Goal: Use online tool/utility: Utilize a website feature to perform a specific function

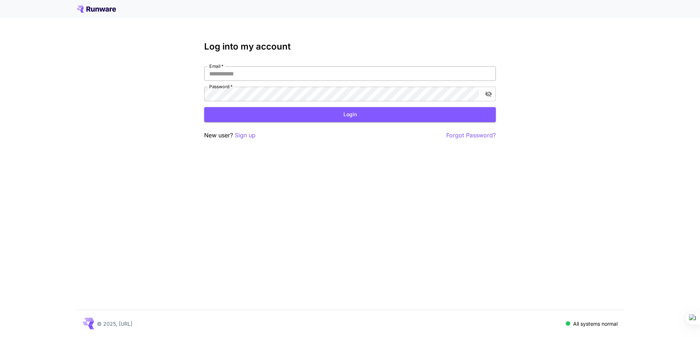
type input "**********"
click at [676, 85] on div "**********" at bounding box center [350, 168] width 700 height 337
click at [371, 116] on button "Login" at bounding box center [350, 114] width 292 height 15
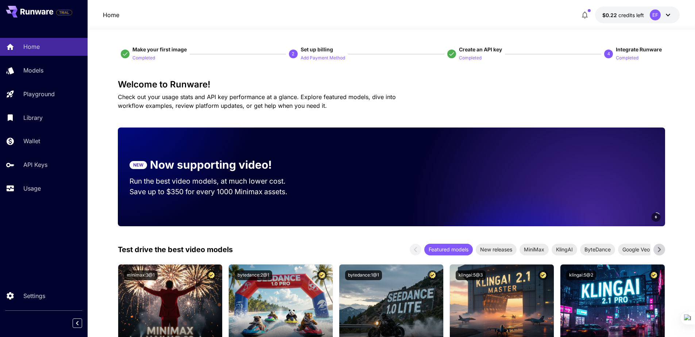
click at [665, 15] on icon at bounding box center [667, 15] width 9 height 9
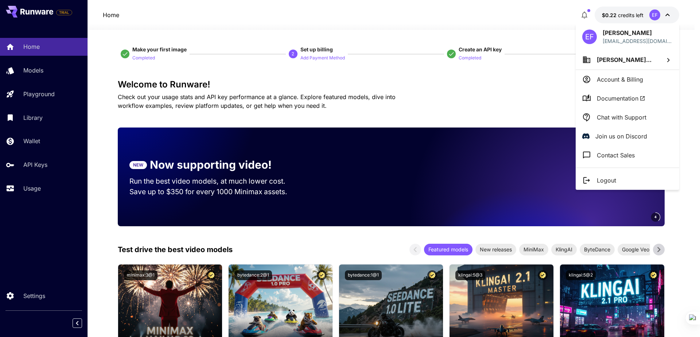
click at [608, 181] on p "Logout" at bounding box center [606, 180] width 19 height 9
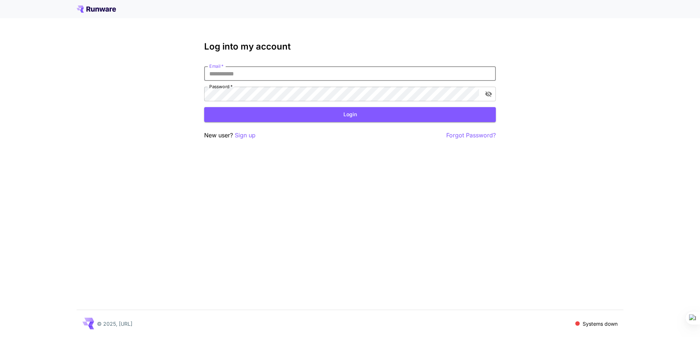
click at [279, 77] on input "Email   *" at bounding box center [350, 73] width 292 height 15
type input "**********"
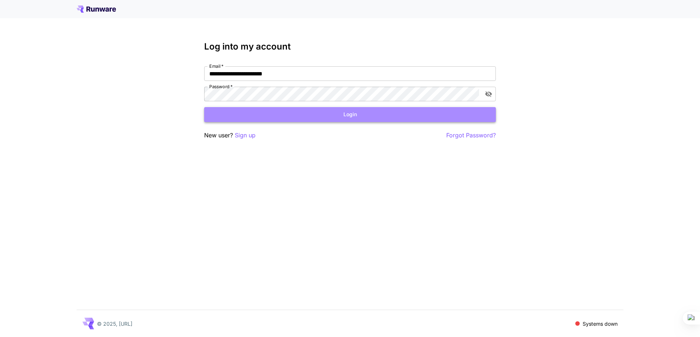
click at [289, 117] on button "Login" at bounding box center [350, 114] width 292 height 15
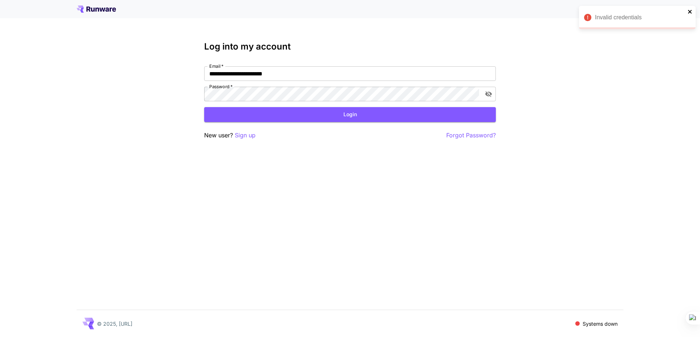
click at [691, 10] on icon "close" at bounding box center [690, 12] width 4 height 4
click at [489, 95] on icon "toggle password visibility" at bounding box center [488, 93] width 7 height 7
click button "Login" at bounding box center [350, 114] width 292 height 15
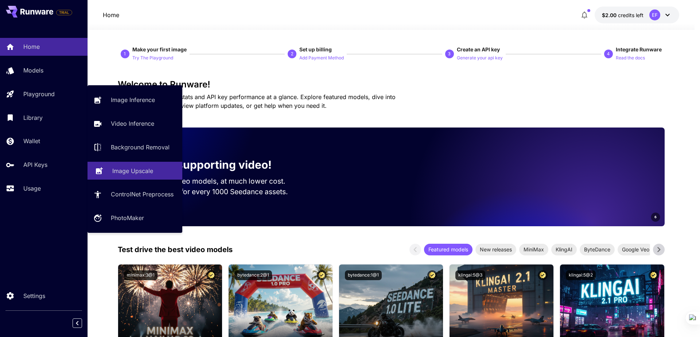
click at [151, 169] on p "Image Upscale" at bounding box center [132, 171] width 41 height 9
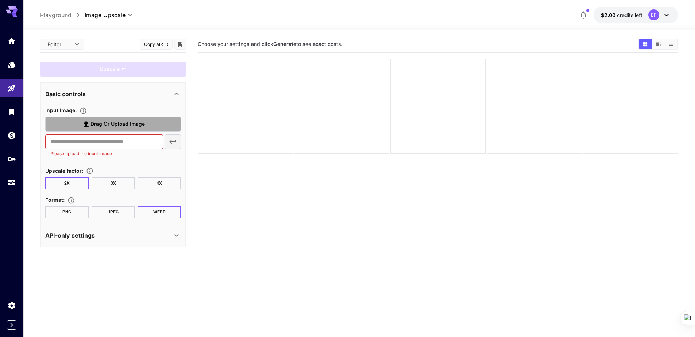
click at [121, 125] on span "Drag or upload image" at bounding box center [117, 124] width 54 height 9
click at [0, 0] on input "Drag or upload image" at bounding box center [0, 0] width 0 height 0
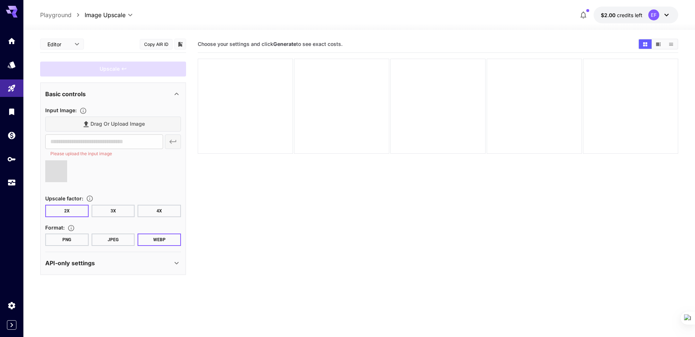
type input "**********"
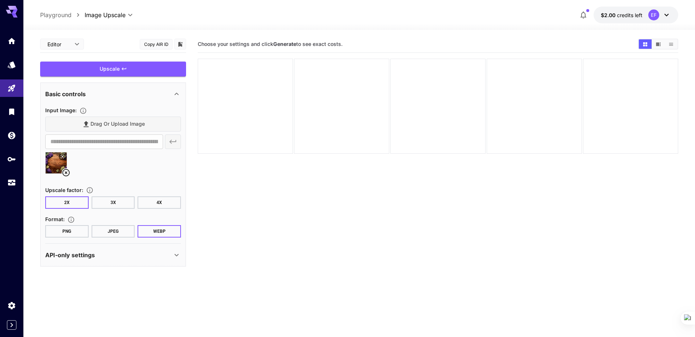
click at [174, 257] on icon at bounding box center [176, 255] width 9 height 9
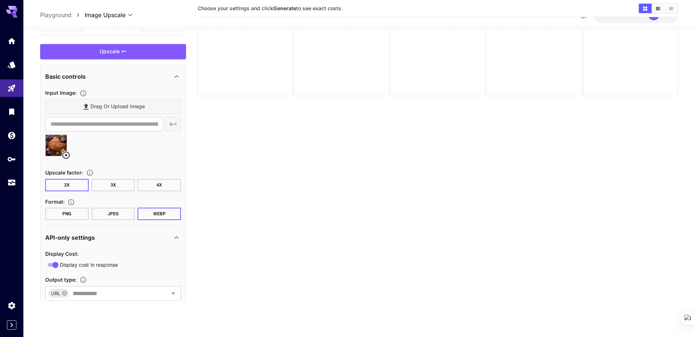
scroll to position [29, 0]
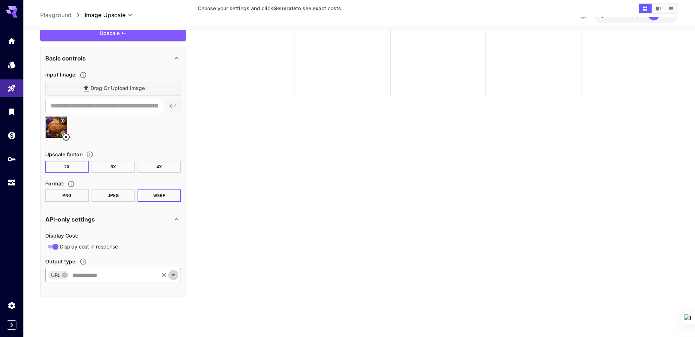
click at [172, 276] on icon "Open" at bounding box center [173, 275] width 9 height 9
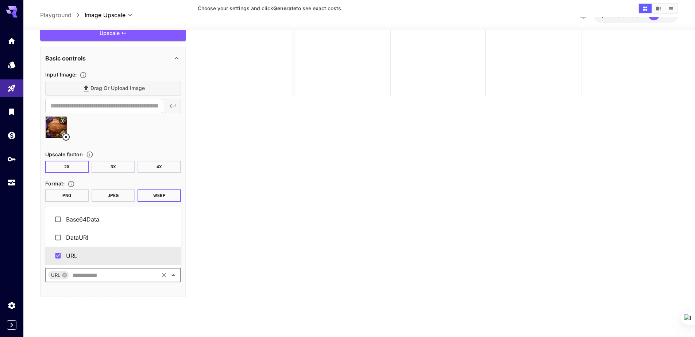
click at [245, 256] on section "Choose your settings and click Generate to see exact costs." at bounding box center [438, 146] width 480 height 337
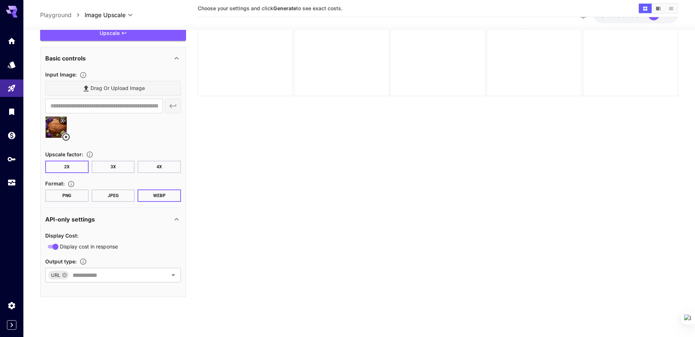
click at [111, 196] on button "JPEG" at bounding box center [113, 196] width 43 height 12
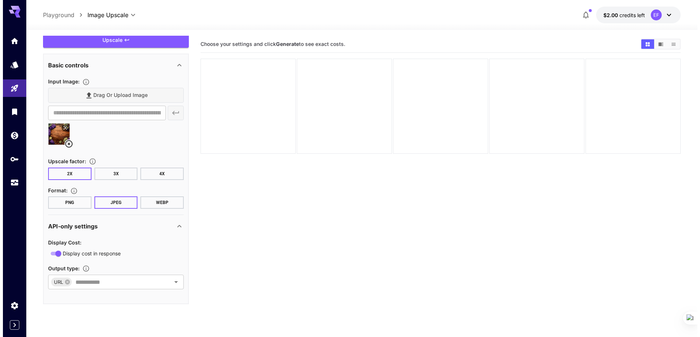
scroll to position [0, 0]
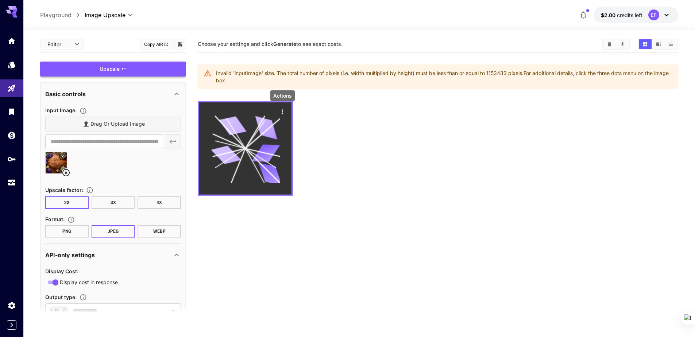
click at [279, 110] on icon "Actions" at bounding box center [282, 111] width 7 height 7
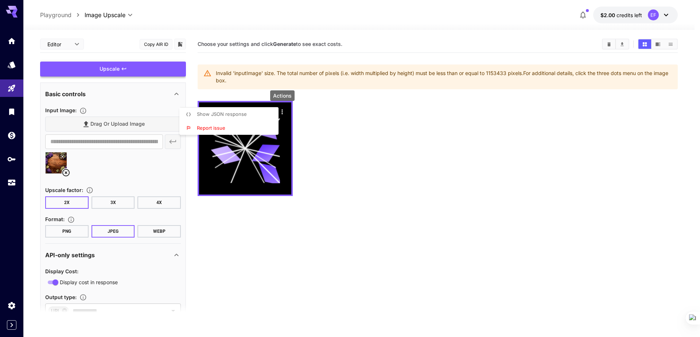
click at [248, 114] on li "Show JSON response" at bounding box center [231, 115] width 104 height 14
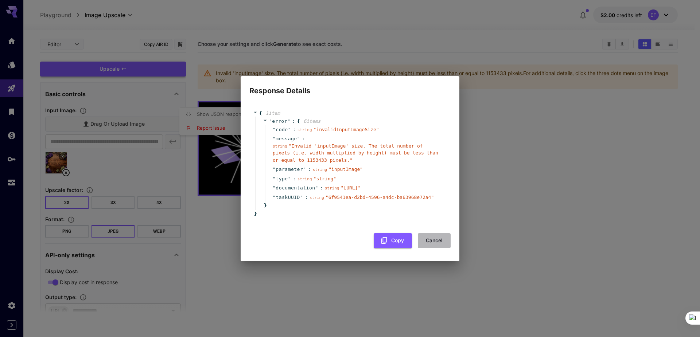
click at [441, 248] on button "Cancel" at bounding box center [434, 240] width 33 height 15
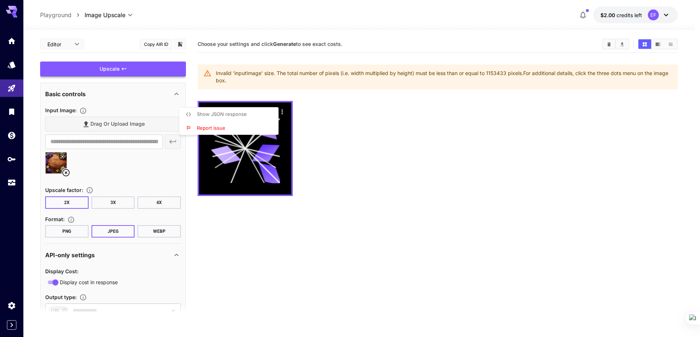
click at [65, 174] on div at bounding box center [350, 168] width 700 height 337
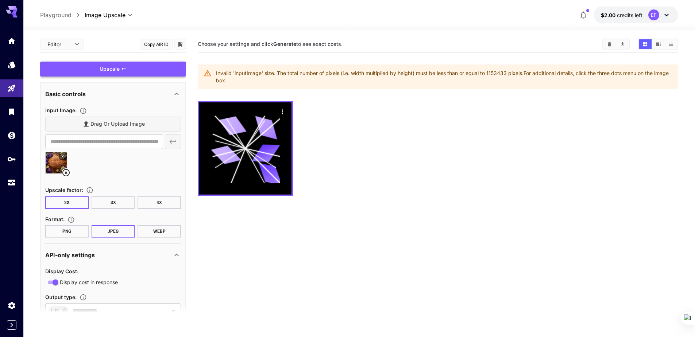
click at [66, 171] on icon at bounding box center [66, 172] width 9 height 9
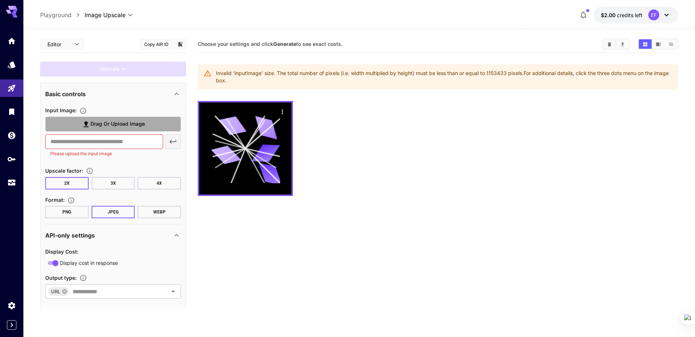
click at [105, 123] on span "Drag or upload image" at bounding box center [117, 124] width 54 height 9
click at [0, 0] on input "Drag or upload image" at bounding box center [0, 0] width 0 height 0
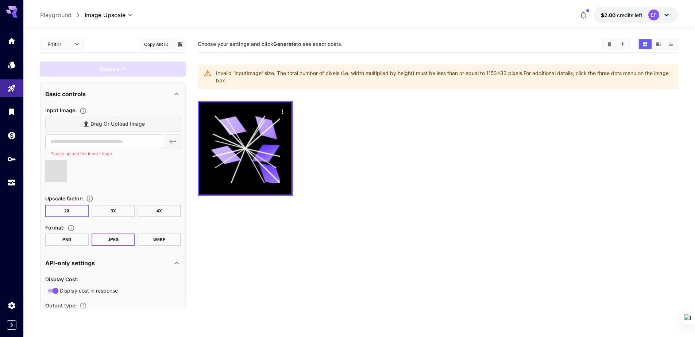
type input "**********"
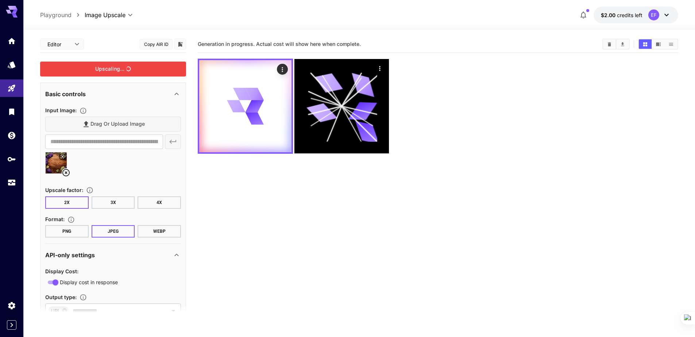
click at [117, 65] on div "Upscaling..." at bounding box center [113, 69] width 146 height 15
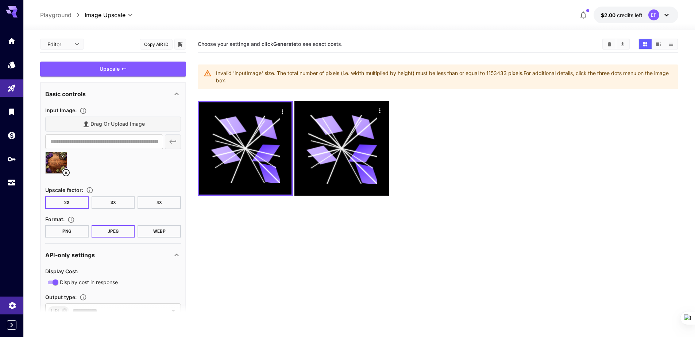
click at [12, 304] on icon "Settings" at bounding box center [12, 303] width 9 height 9
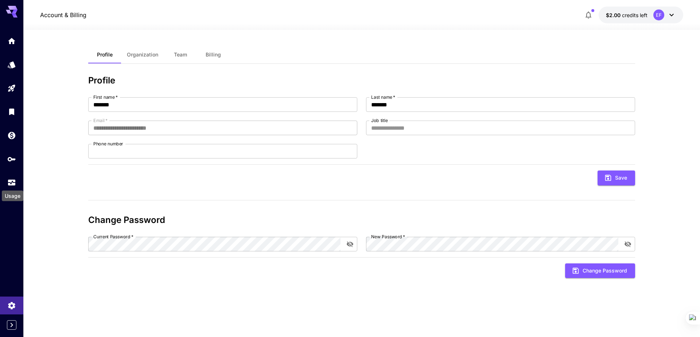
click at [10, 186] on div "Usage" at bounding box center [12, 194] width 23 height 16
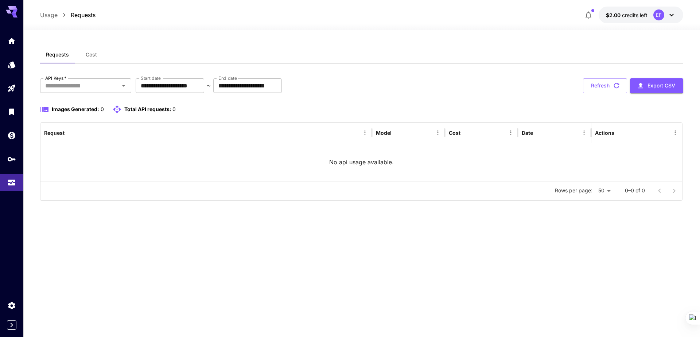
click at [675, 15] on icon at bounding box center [671, 15] width 9 height 9
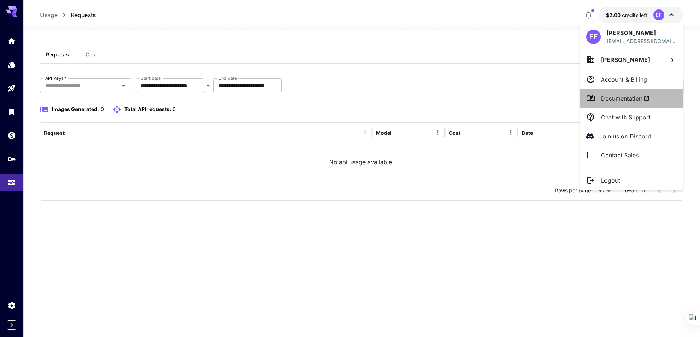
click at [629, 99] on span "Documentation" at bounding box center [625, 98] width 48 height 9
